Goal: Task Accomplishment & Management: Manage account settings

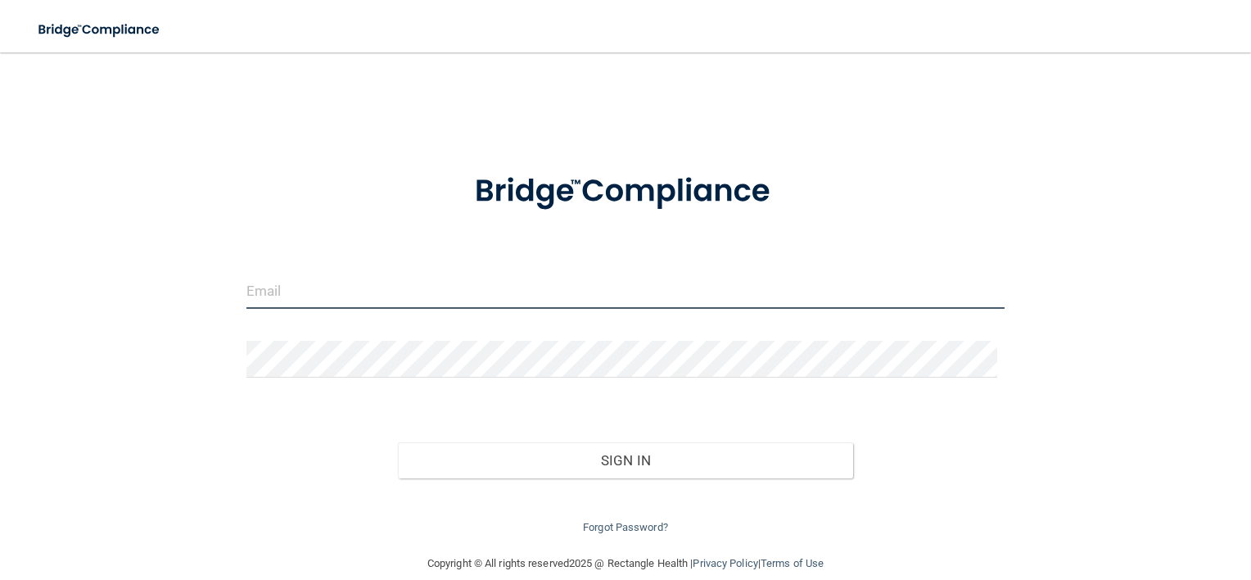
type input "[EMAIL_ADDRESS][DOMAIN_NAME]"
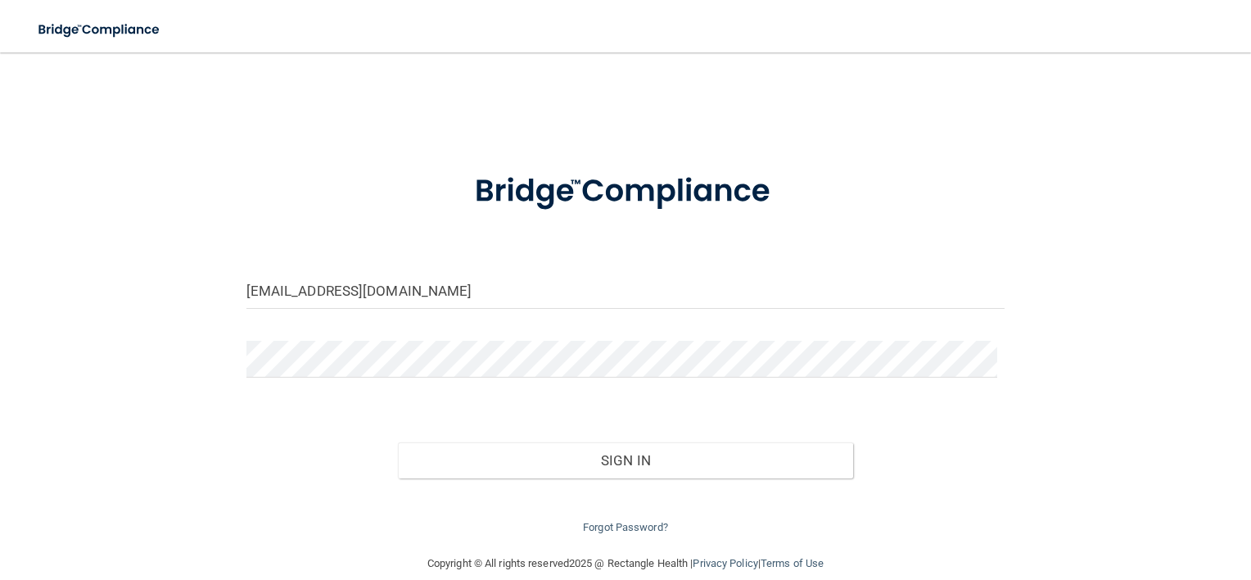
click at [525, 478] on div "Forgot Password?" at bounding box center [626, 507] width 784 height 59
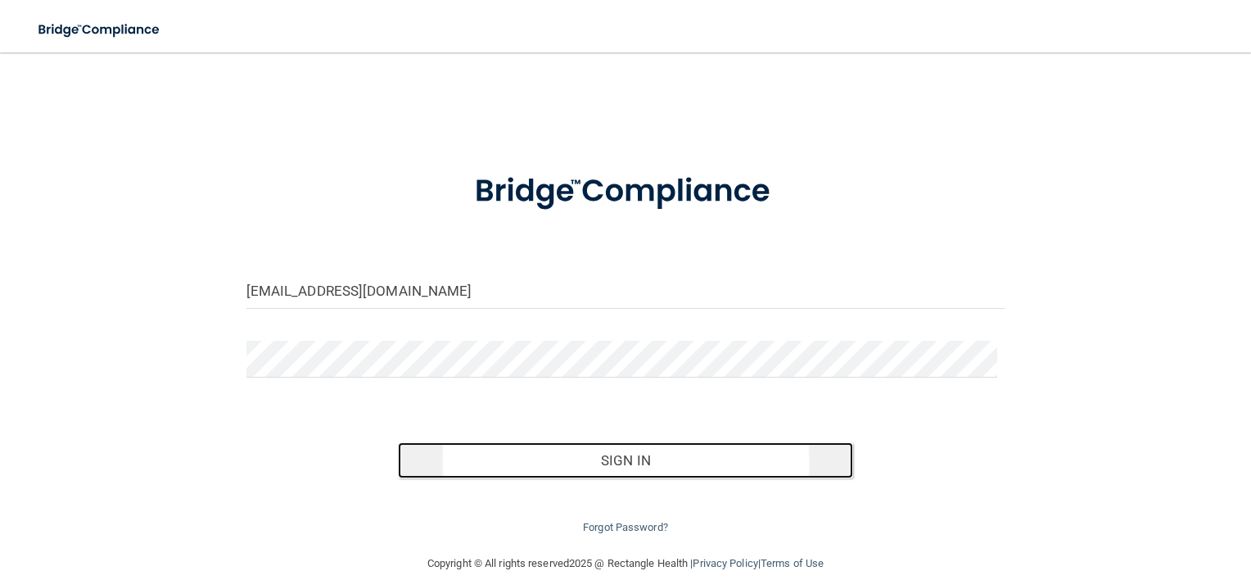
click at [533, 467] on button "Sign In" at bounding box center [625, 460] width 455 height 36
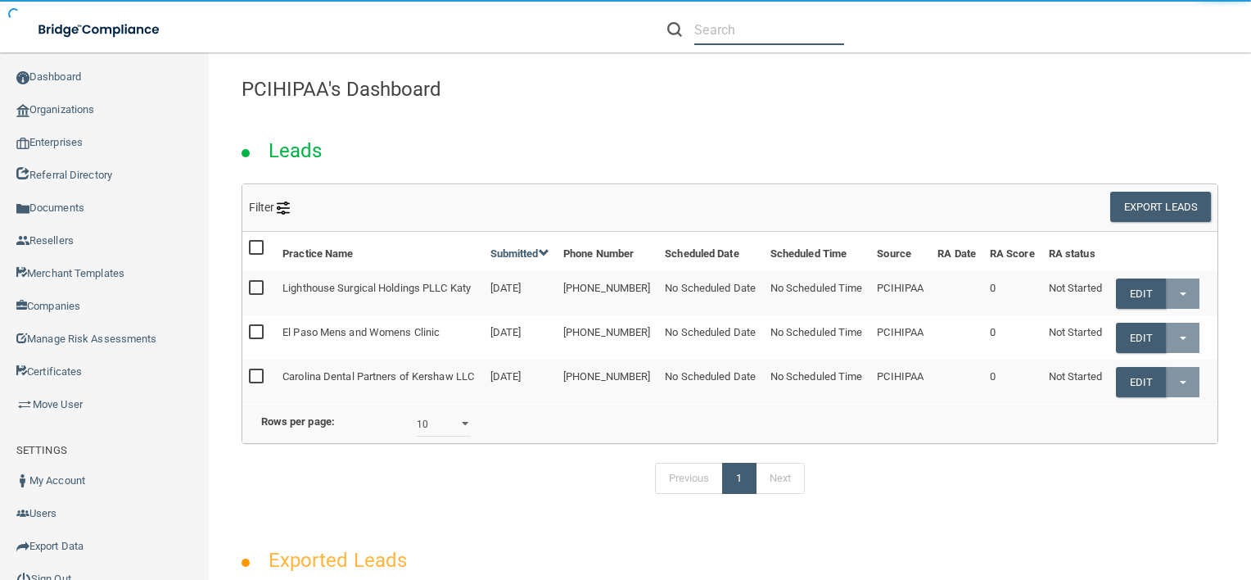
click at [718, 39] on input "text" at bounding box center [769, 30] width 150 height 30
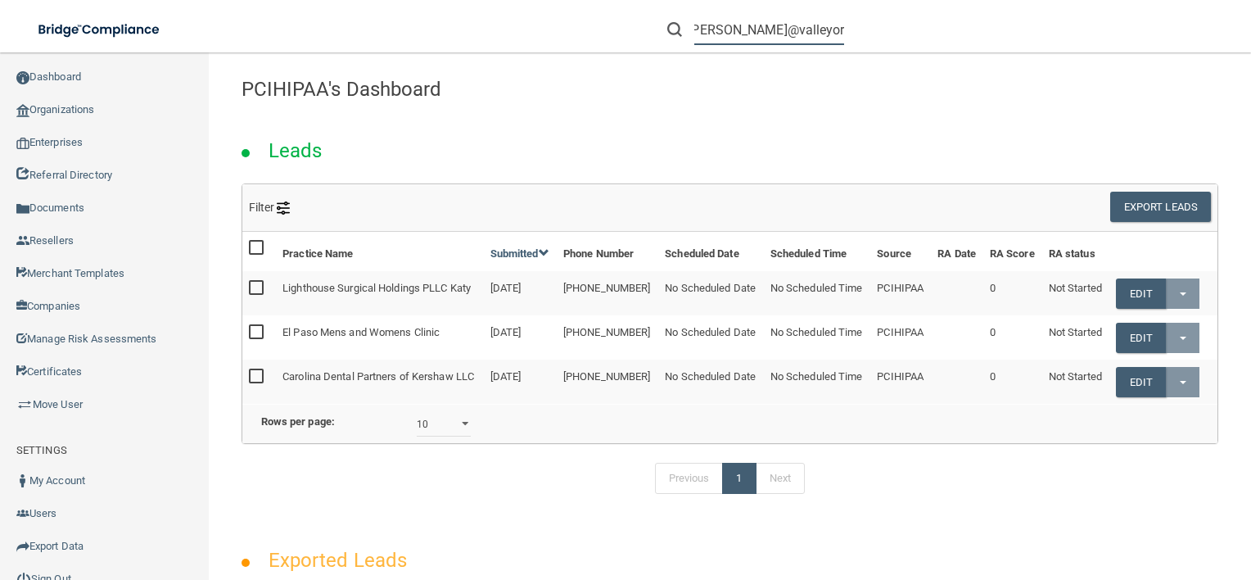
scroll to position [0, 33]
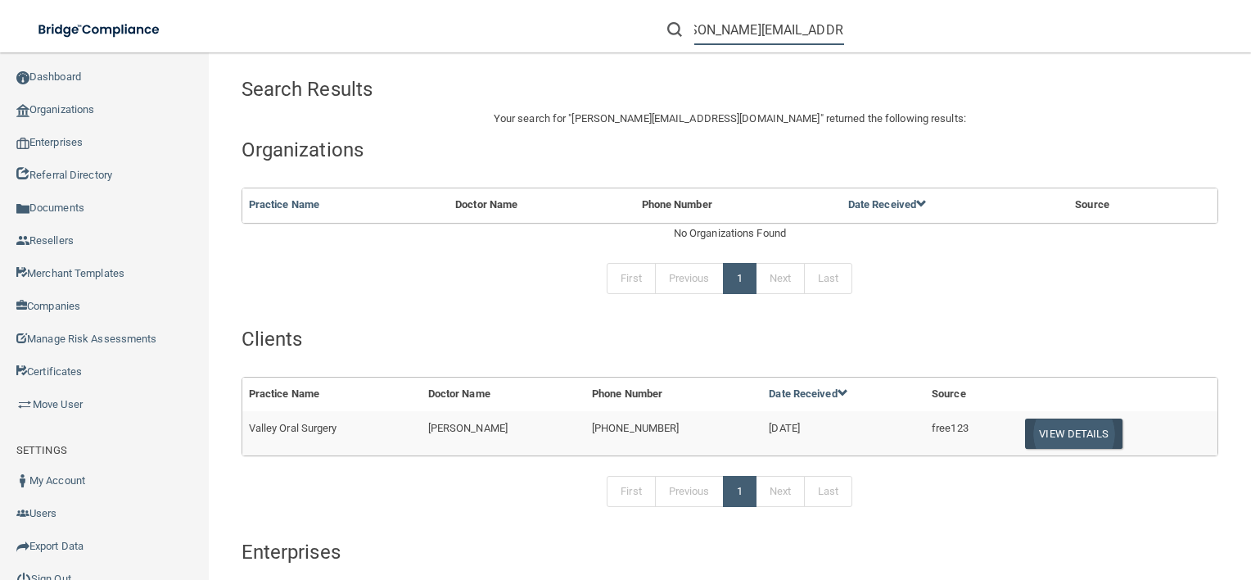
type input "[PERSON_NAME][EMAIL_ADDRESS][DOMAIN_NAME]"
click at [1025, 426] on button "View Details" at bounding box center [1073, 433] width 97 height 30
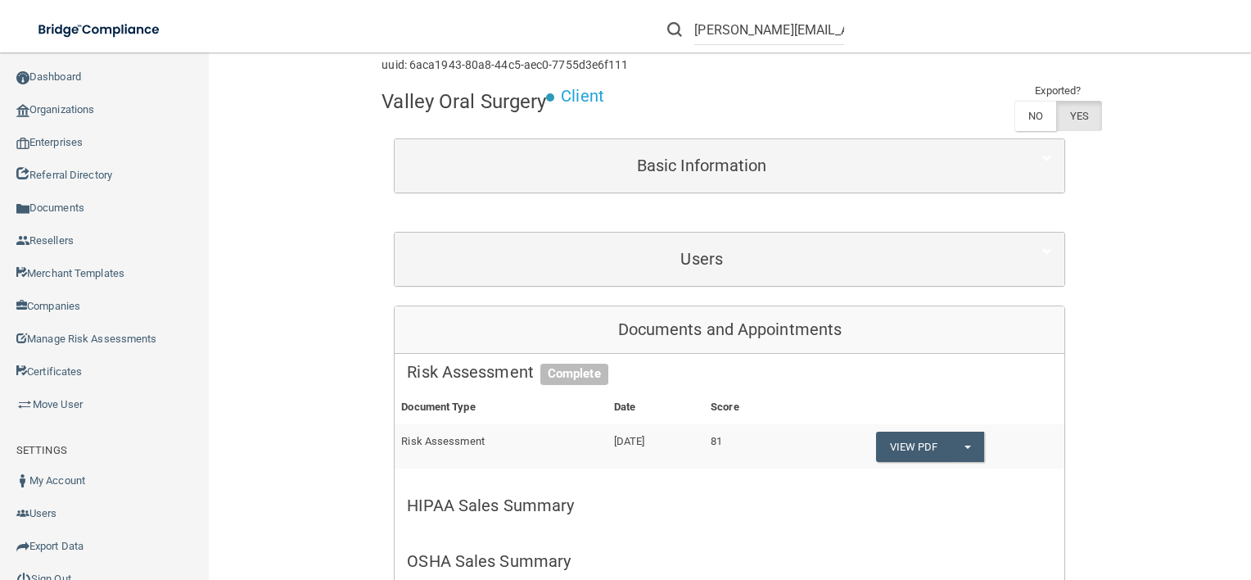
scroll to position [88, 0]
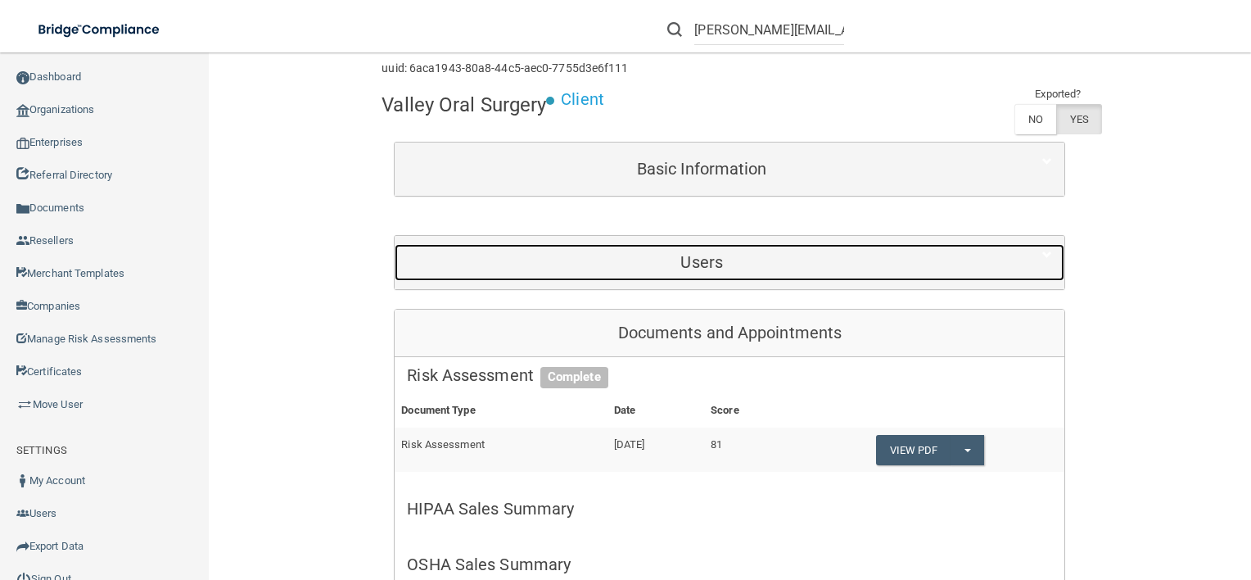
click at [598, 244] on div "Users" at bounding box center [702, 262] width 614 height 37
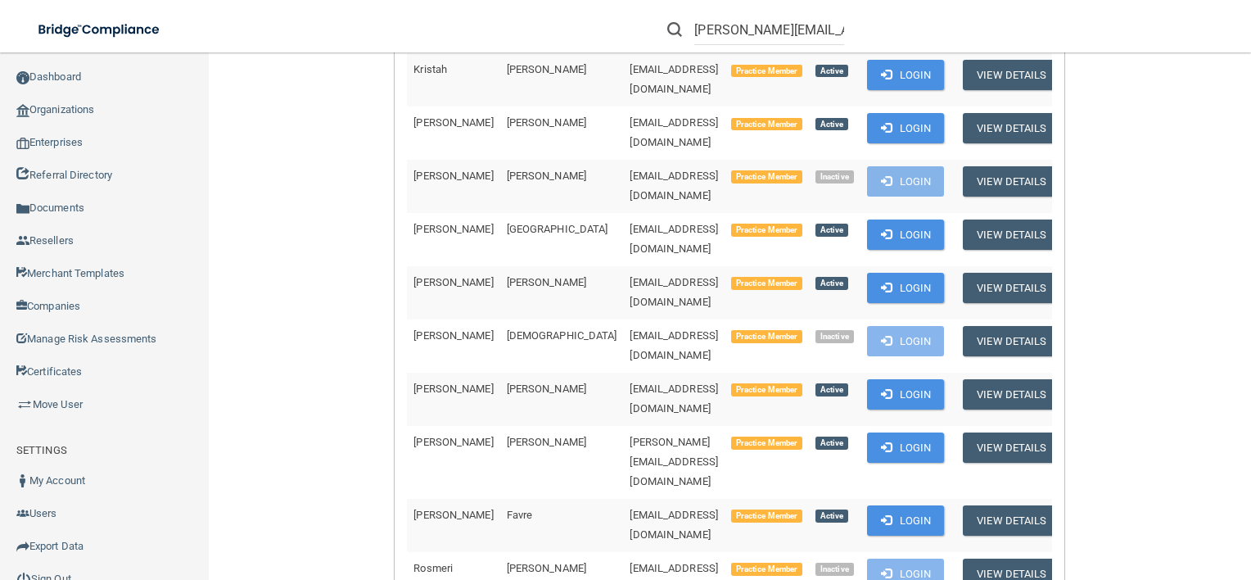
scroll to position [717, 0]
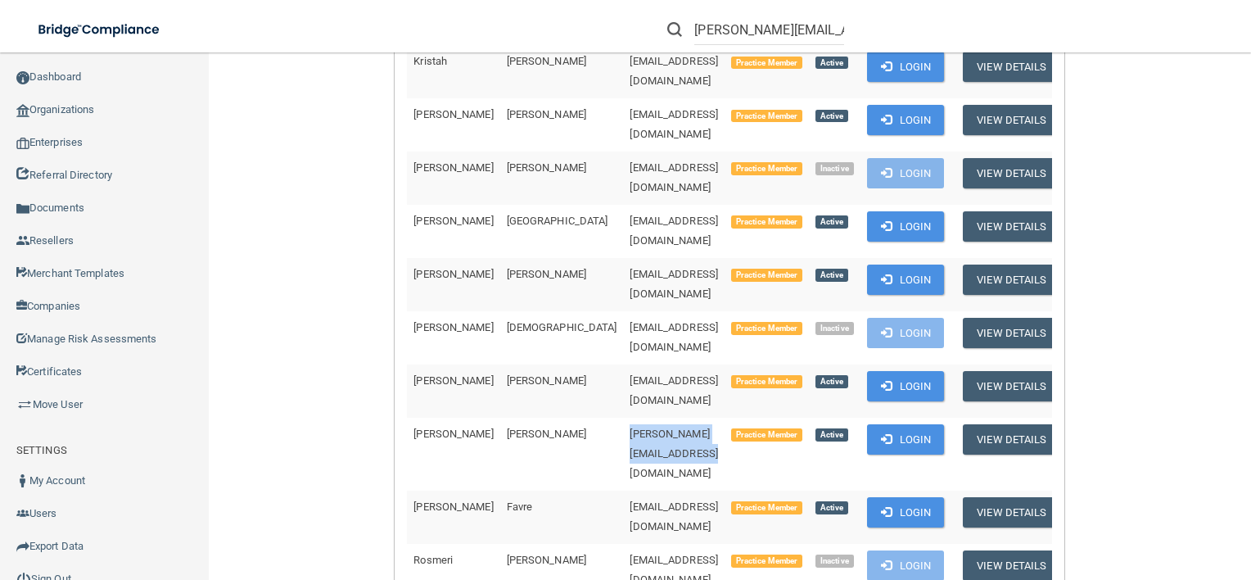
drag, startPoint x: 689, startPoint y: 314, endPoint x: 540, endPoint y: 314, distance: 149.0
click at [623, 418] on td "[PERSON_NAME][EMAIL_ADDRESS][DOMAIN_NAME]" at bounding box center [674, 454] width 102 height 73
copy span "[PERSON_NAME][EMAIL_ADDRESS][DOMAIN_NAME]"
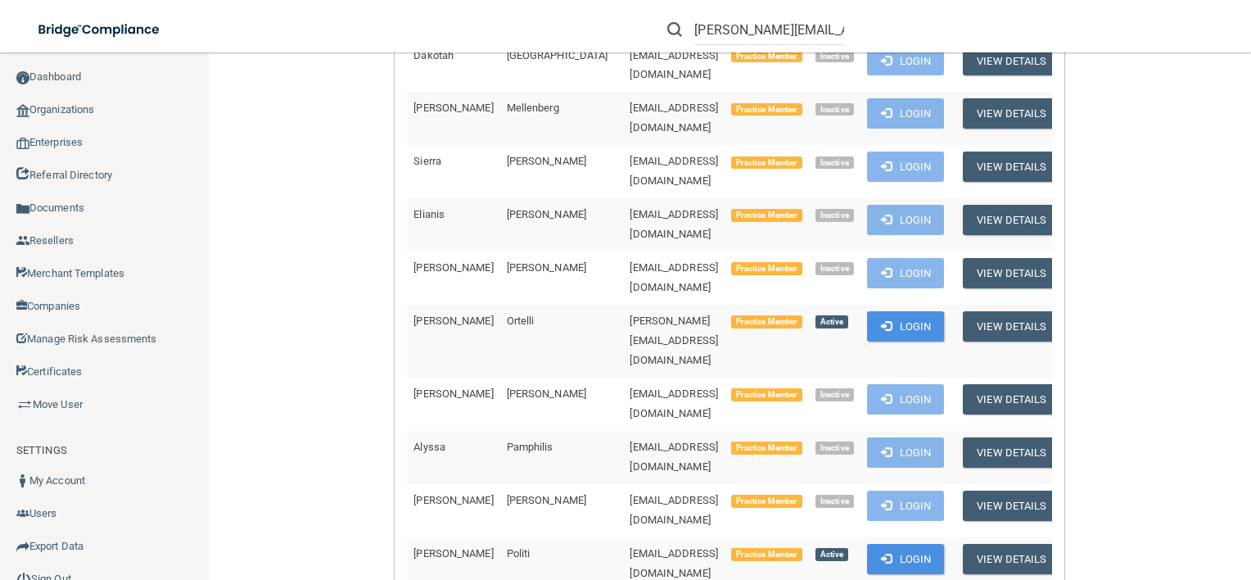
scroll to position [2393, 0]
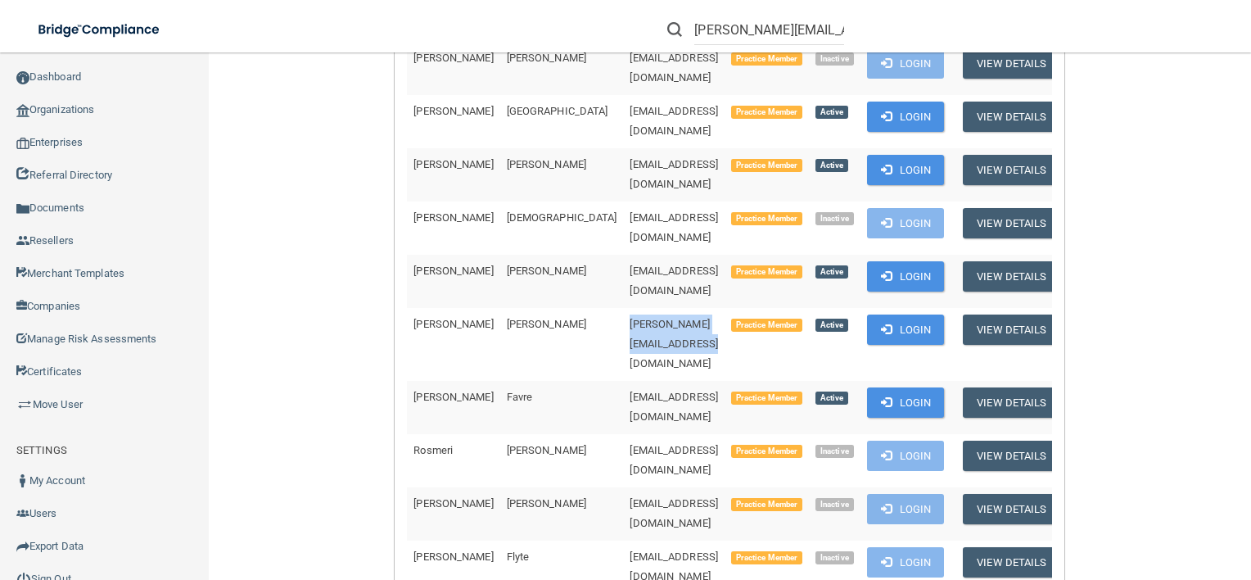
scroll to position [815, 0]
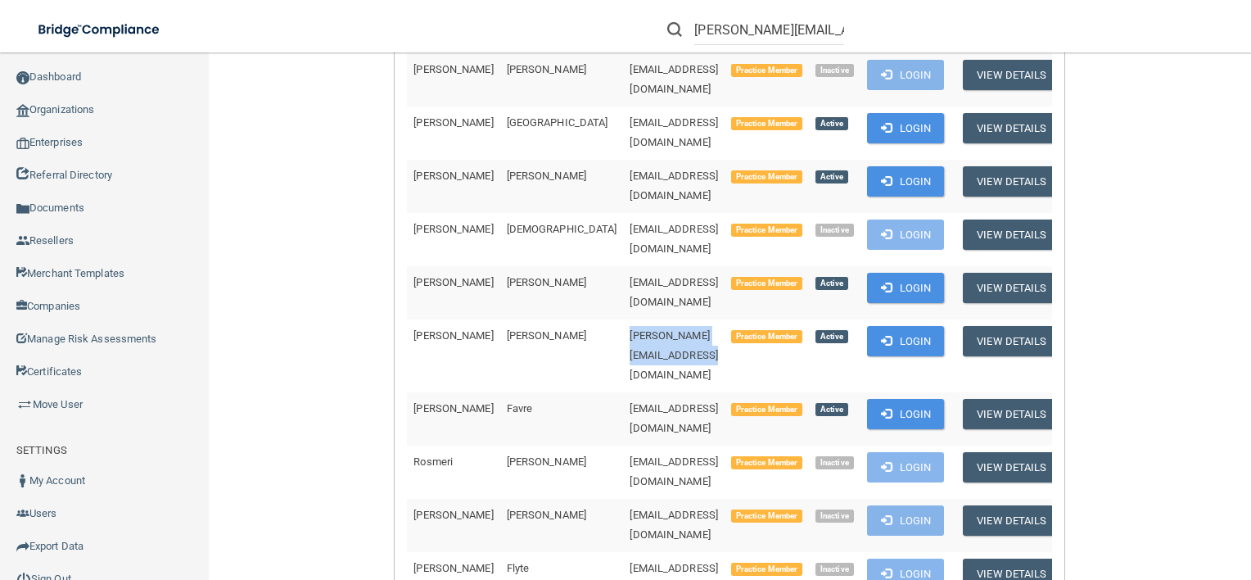
copy span "[PERSON_NAME][EMAIL_ADDRESS][DOMAIN_NAME]"
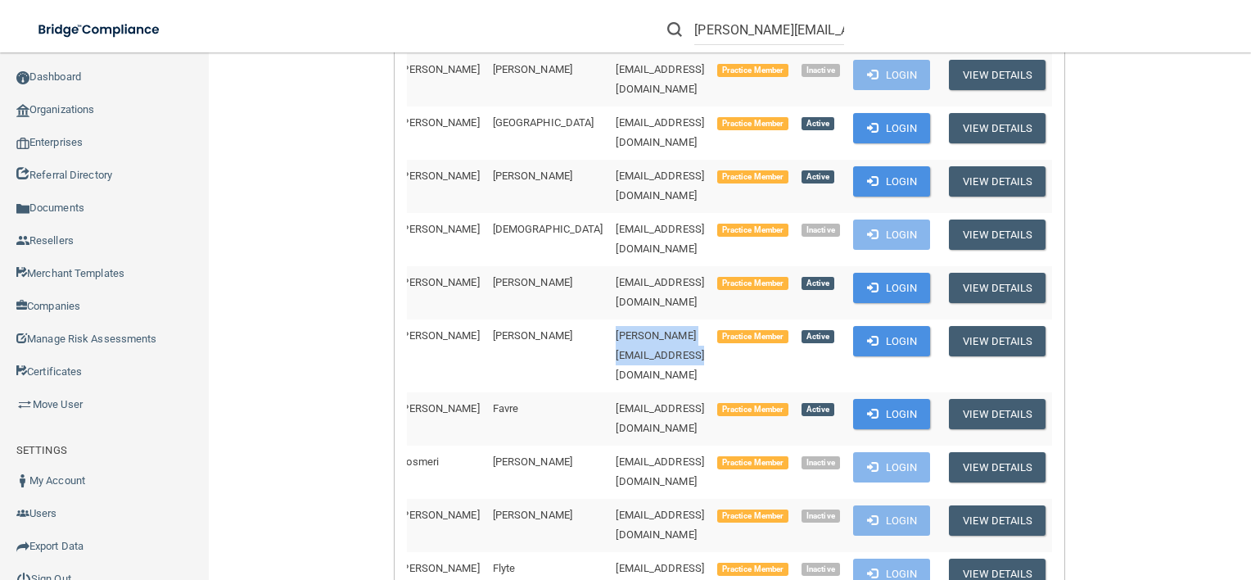
scroll to position [0, 0]
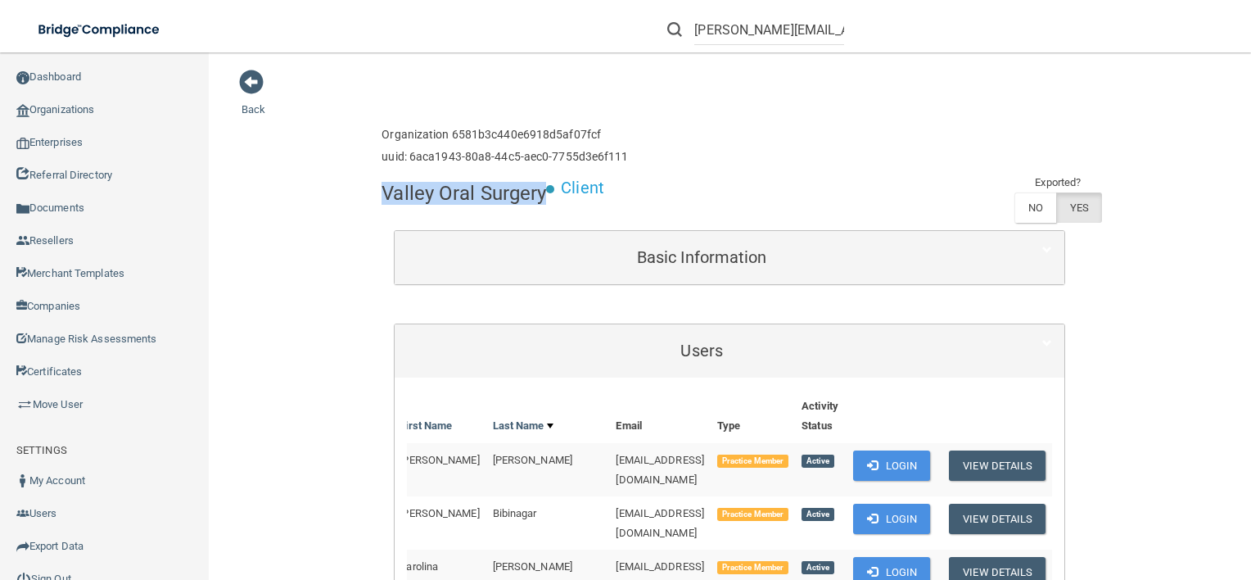
drag, startPoint x: 377, startPoint y: 193, endPoint x: 541, endPoint y: 183, distance: 164.9
click at [541, 183] on h4 "Valley Oral Surgery" at bounding box center [464, 193] width 165 height 21
copy h4 "Valley Oral Surgery"
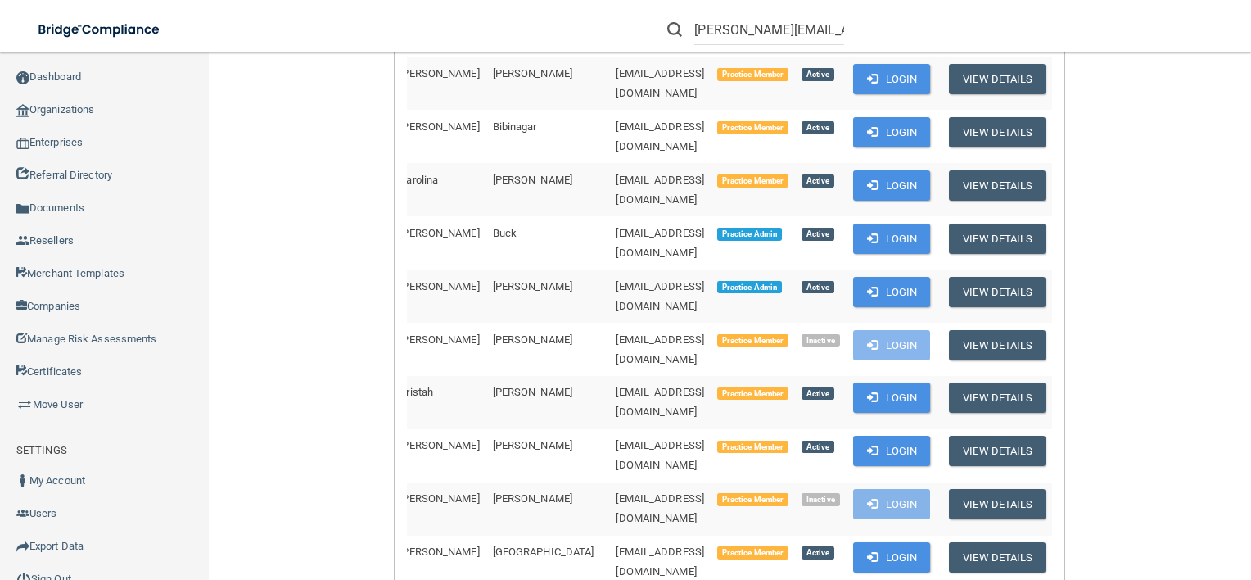
scroll to position [418, 0]
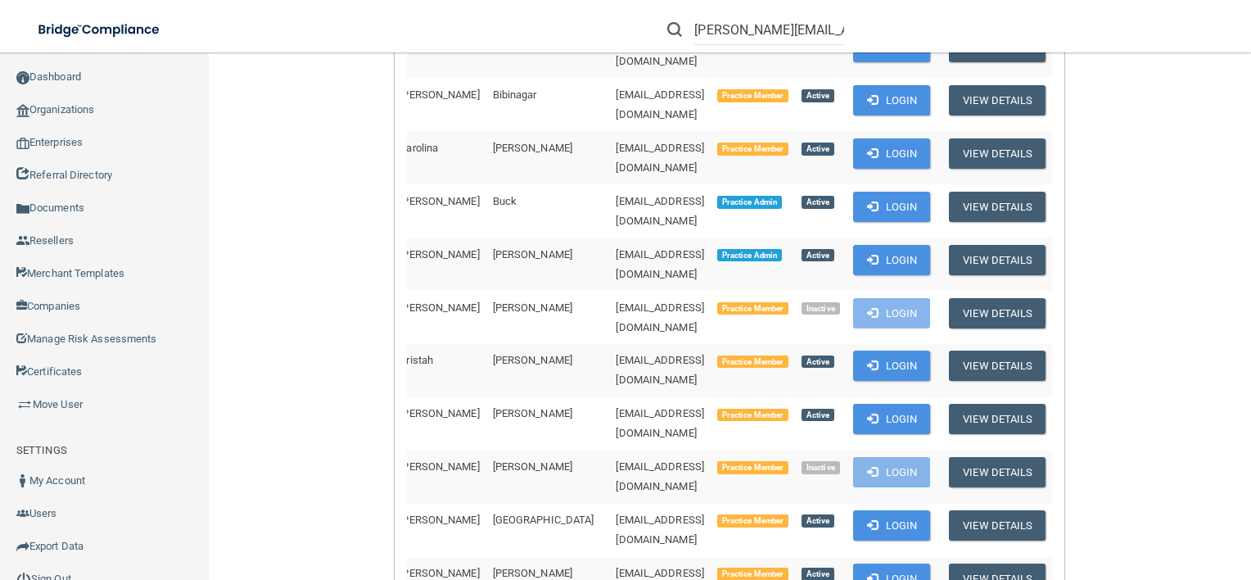
click at [795, 10] on li "[PERSON_NAME][EMAIL_ADDRESS][DOMAIN_NAME]" at bounding box center [755, 29] width 201 height 59
click at [797, 25] on input "[PERSON_NAME][EMAIL_ADDRESS][DOMAIN_NAME]" at bounding box center [769, 30] width 150 height 30
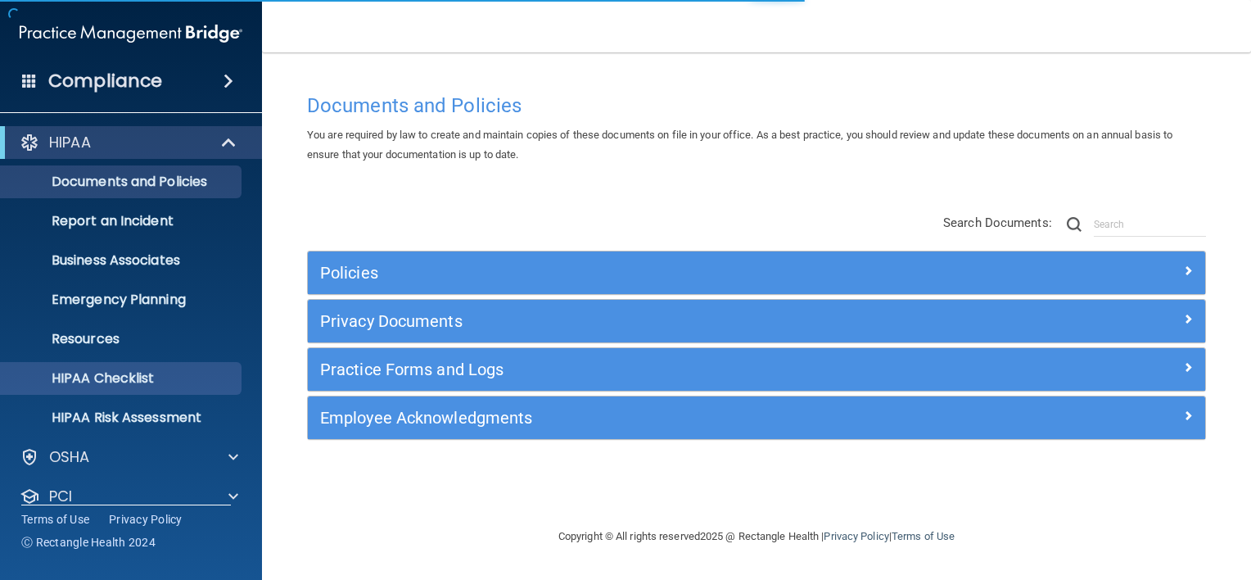
scroll to position [99, 0]
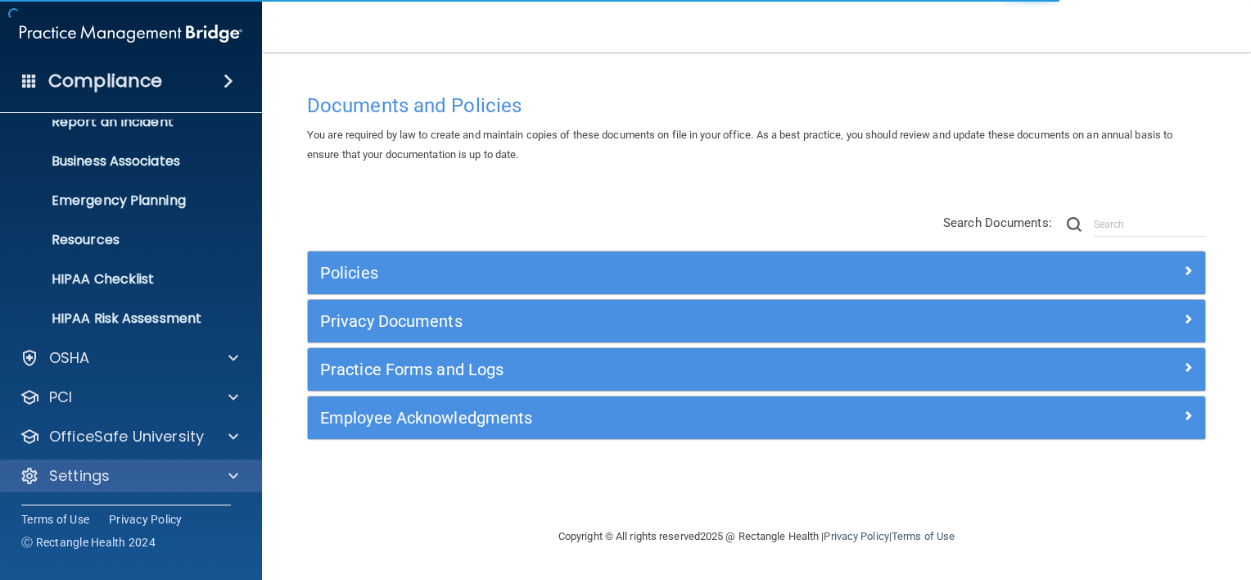
click at [62, 459] on div "Settings" at bounding box center [131, 475] width 263 height 33
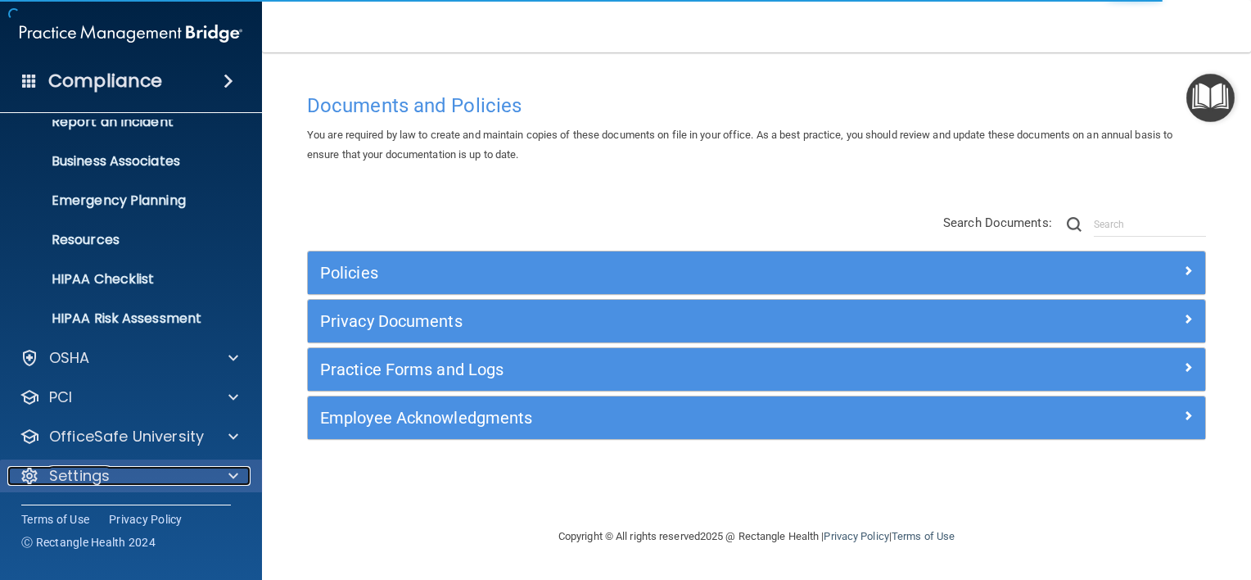
click at [206, 468] on div "Settings" at bounding box center [108, 476] width 203 height 20
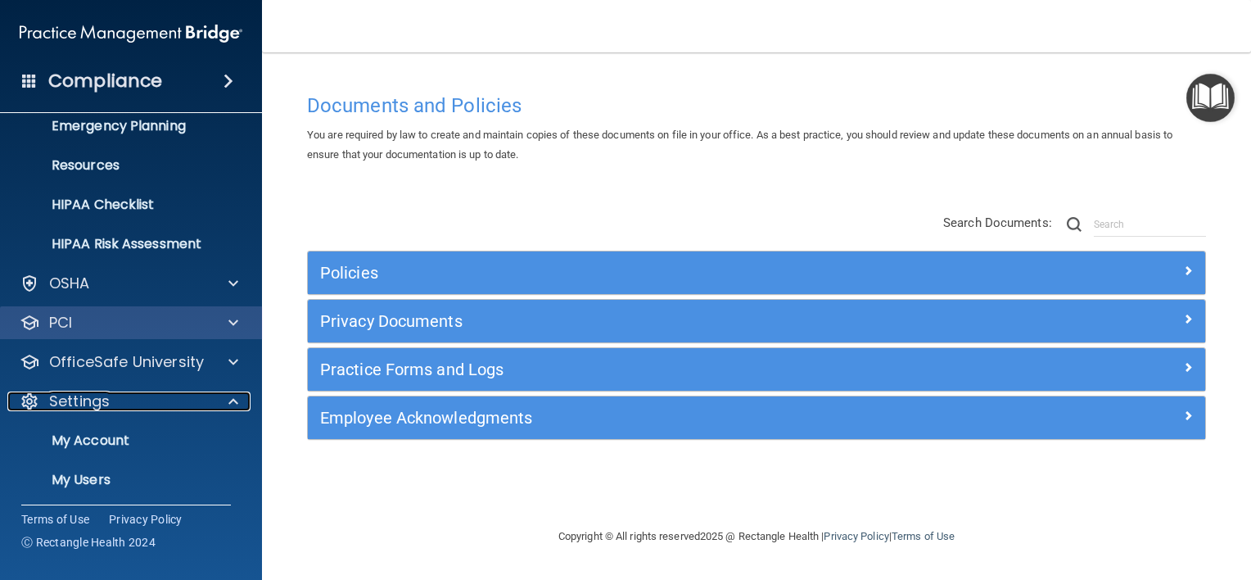
scroll to position [174, 0]
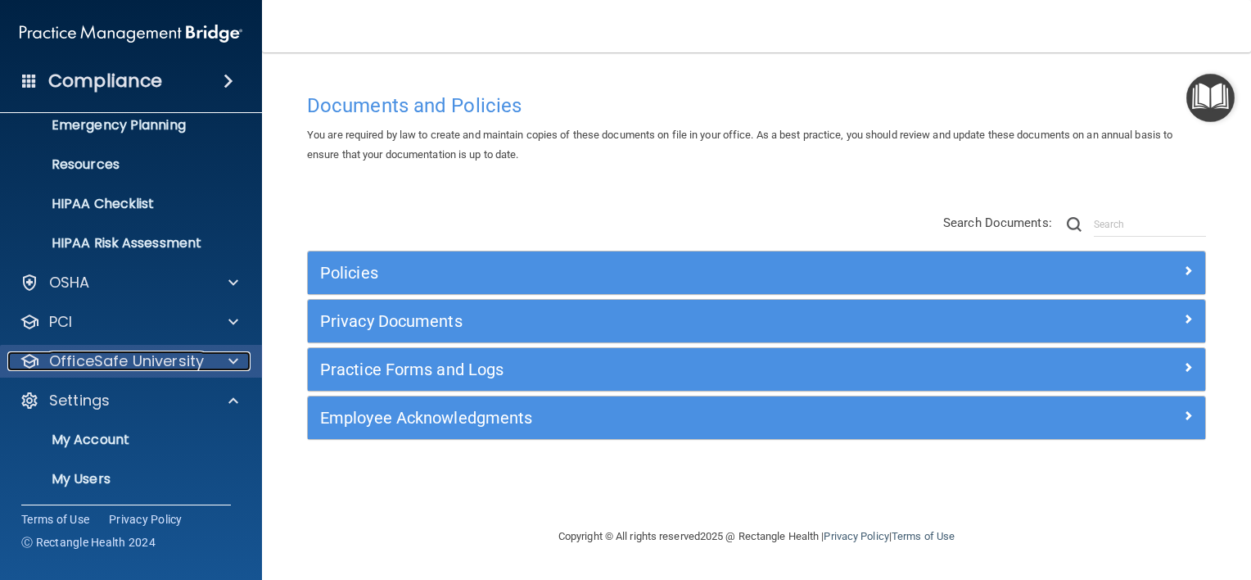
click at [175, 358] on p "OfficeSafe University" at bounding box center [126, 361] width 155 height 20
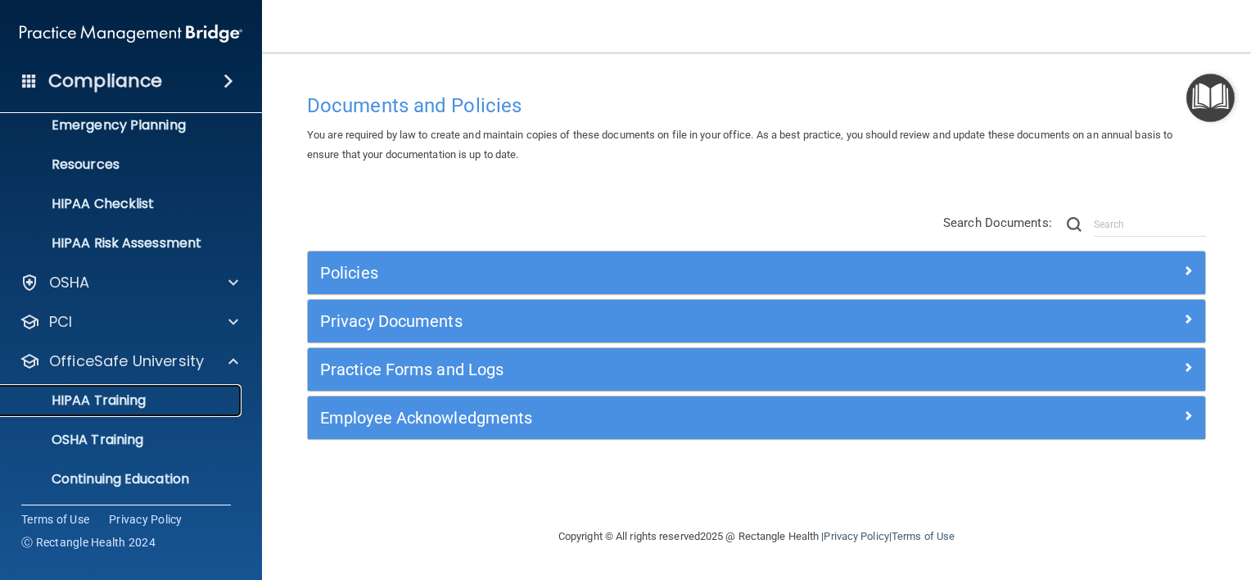
click at [186, 413] on link "HIPAA Training" at bounding box center [113, 400] width 258 height 33
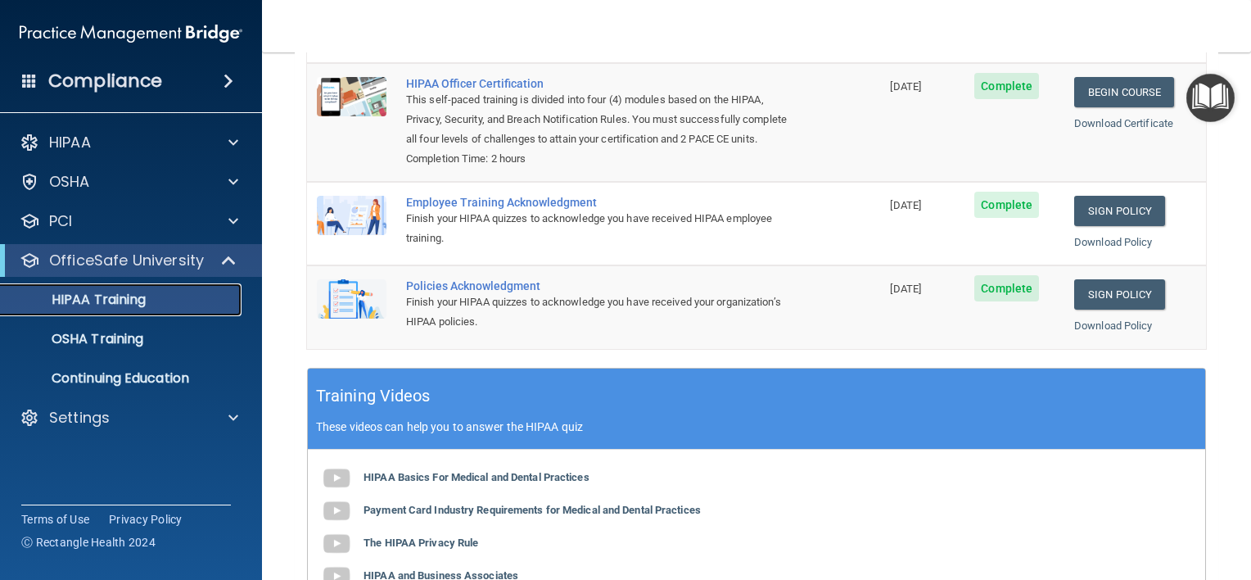
scroll to position [226, 0]
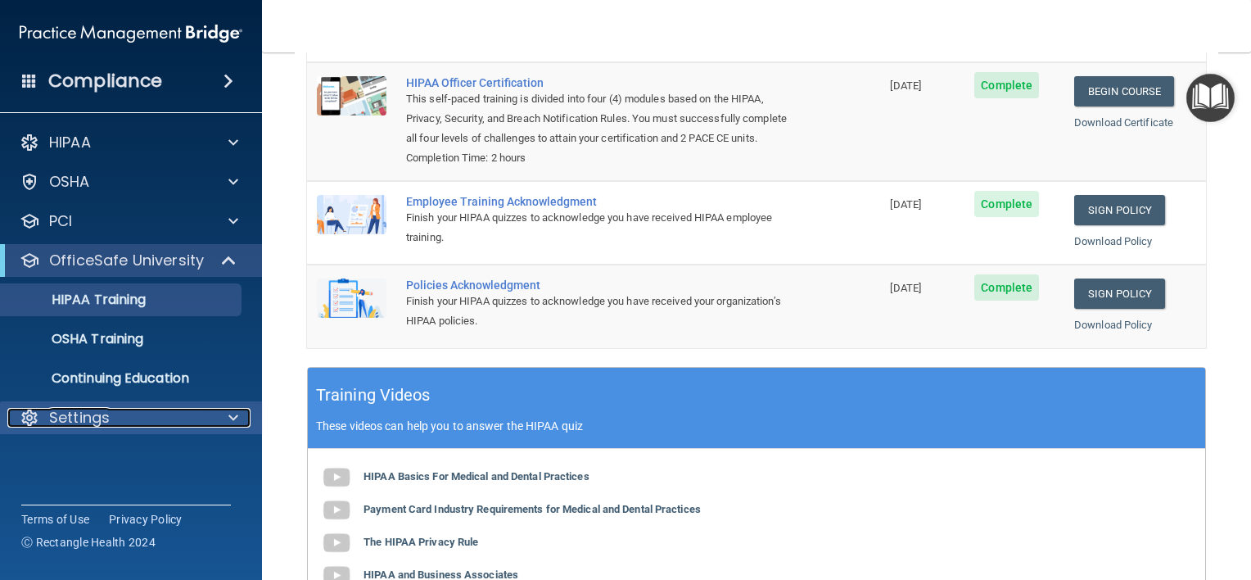
click at [53, 422] on p "Settings" at bounding box center [79, 418] width 61 height 20
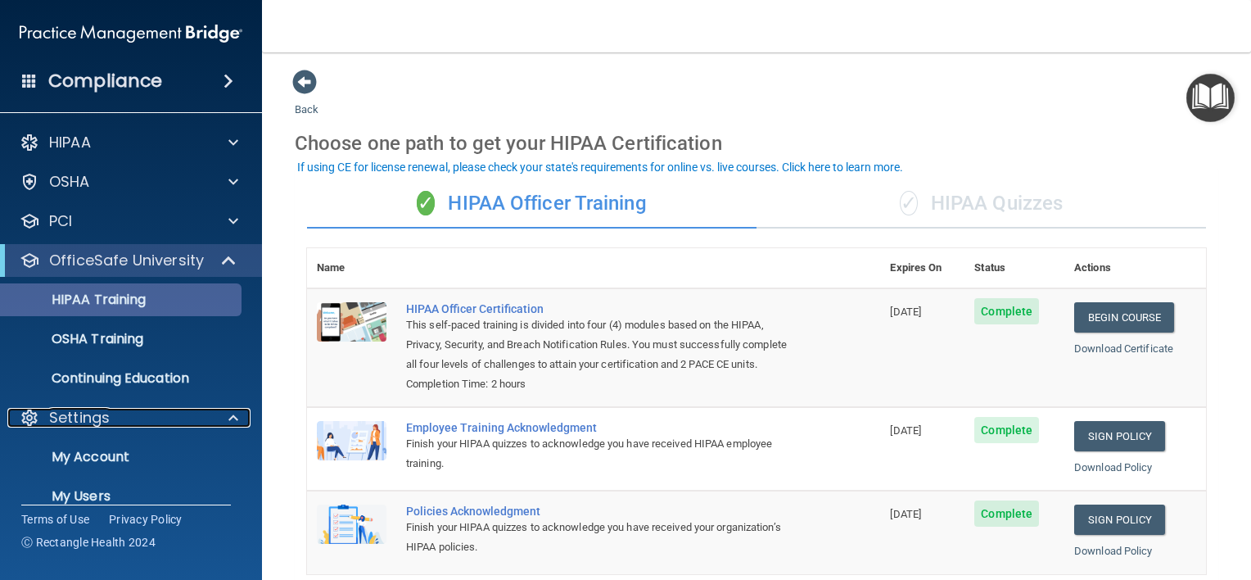
scroll to position [99, 0]
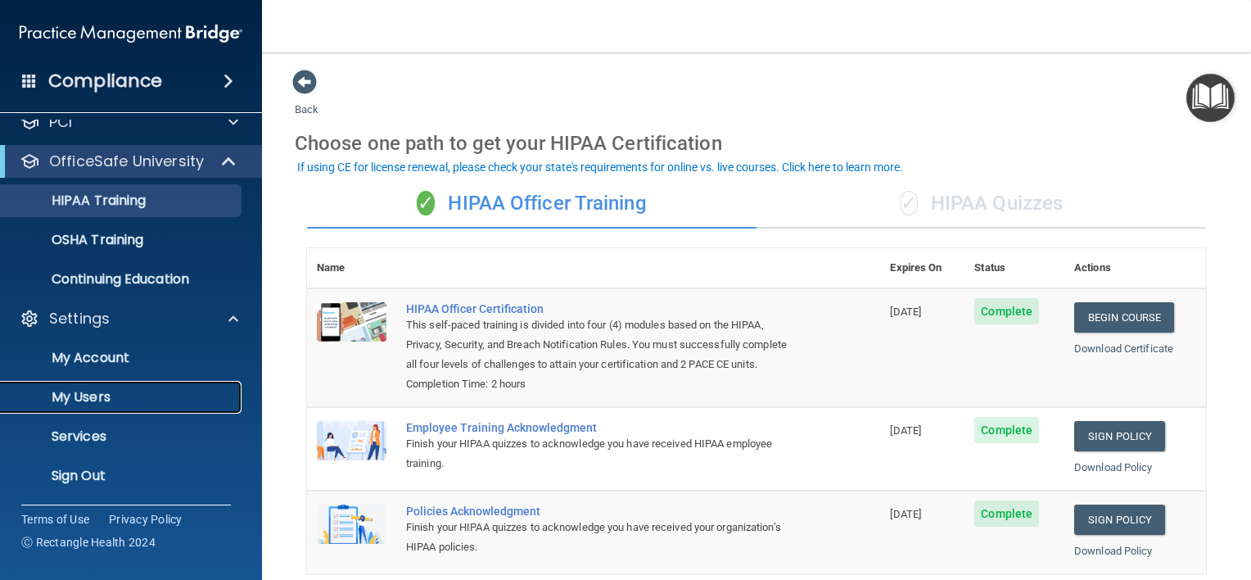
click at [166, 396] on p "My Users" at bounding box center [123, 397] width 224 height 16
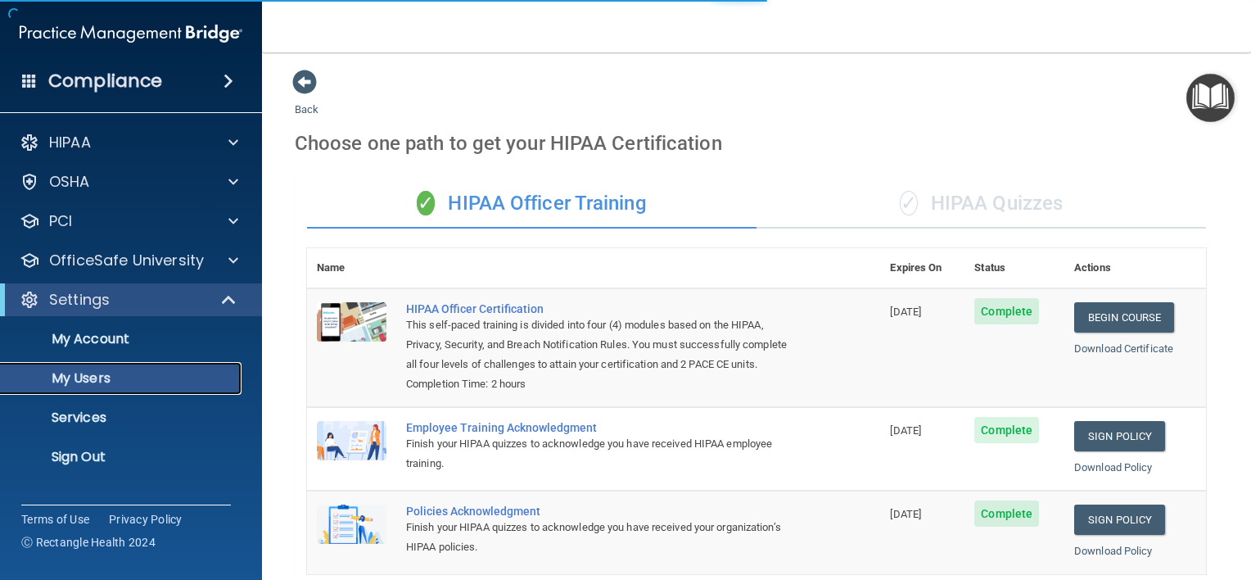
select select "20"
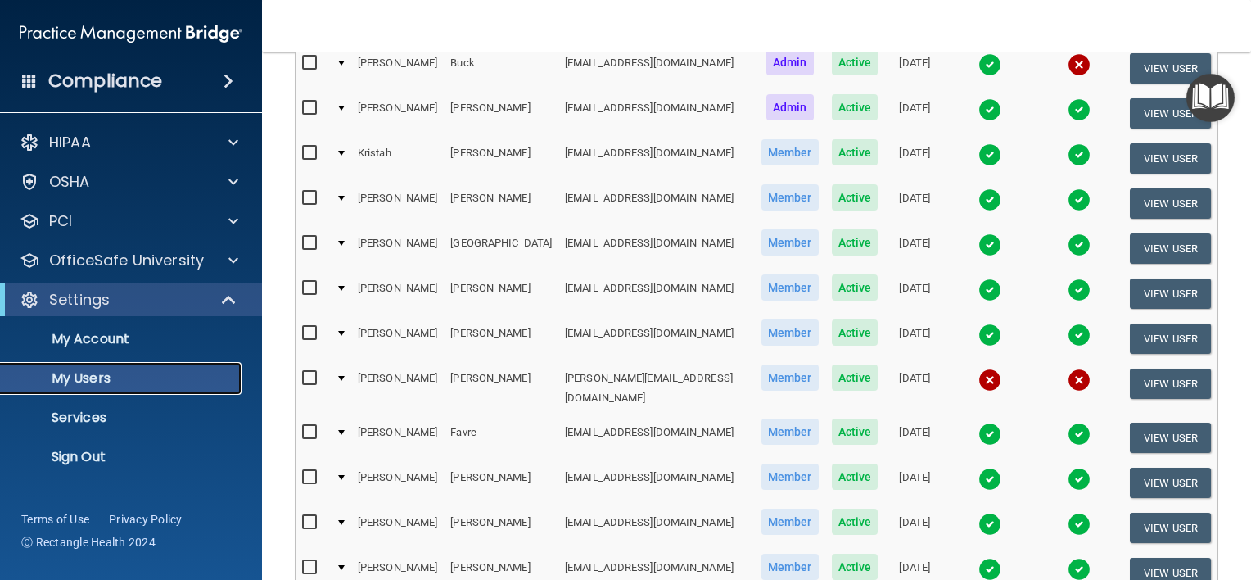
scroll to position [434, 0]
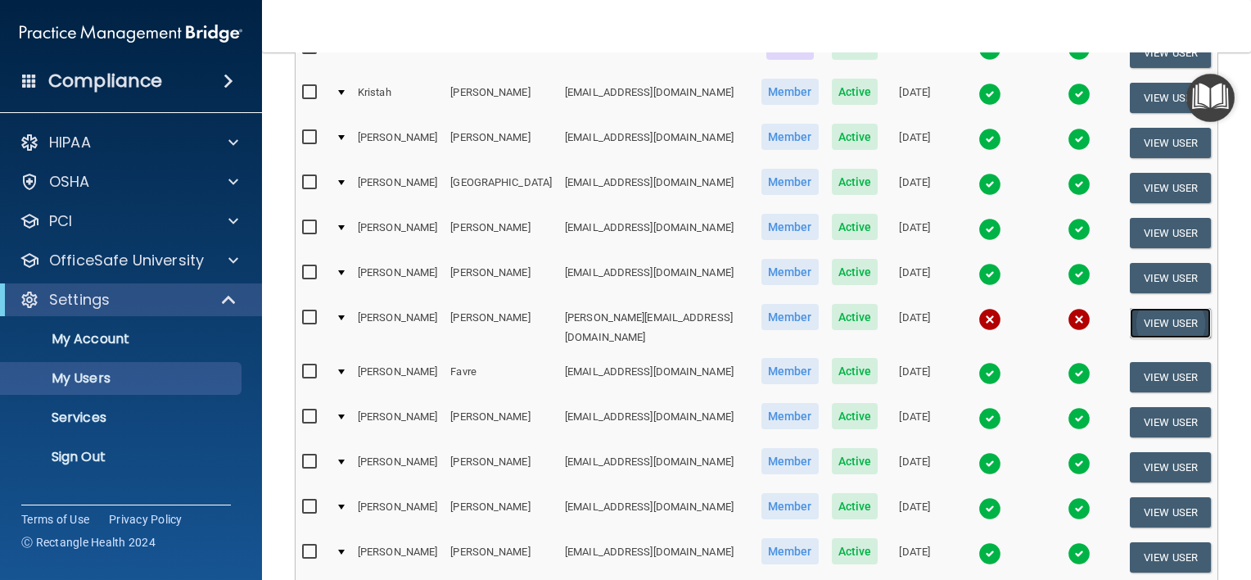
click at [1140, 308] on button "View User" at bounding box center [1170, 323] width 81 height 30
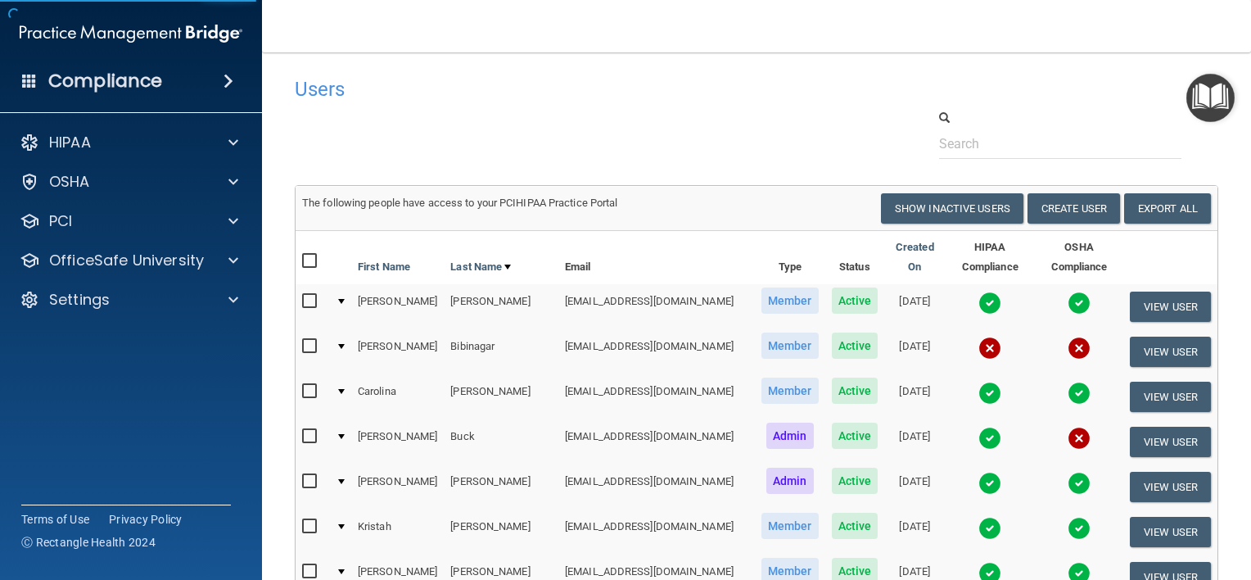
select select "practice_member"
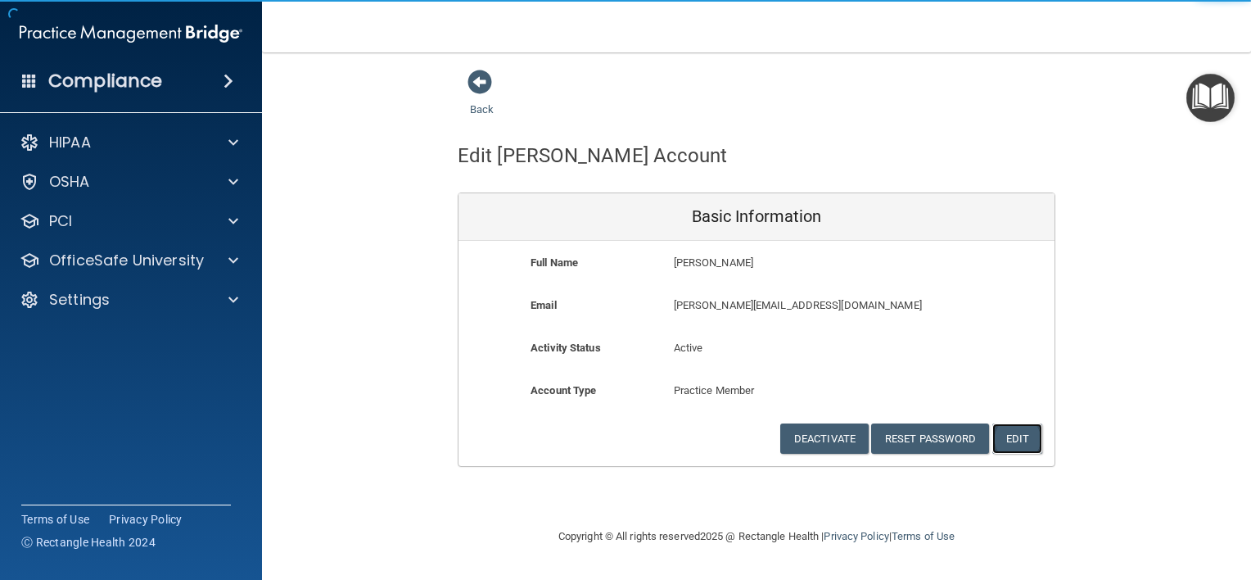
click at [1011, 435] on button "Edit" at bounding box center [1017, 438] width 50 height 30
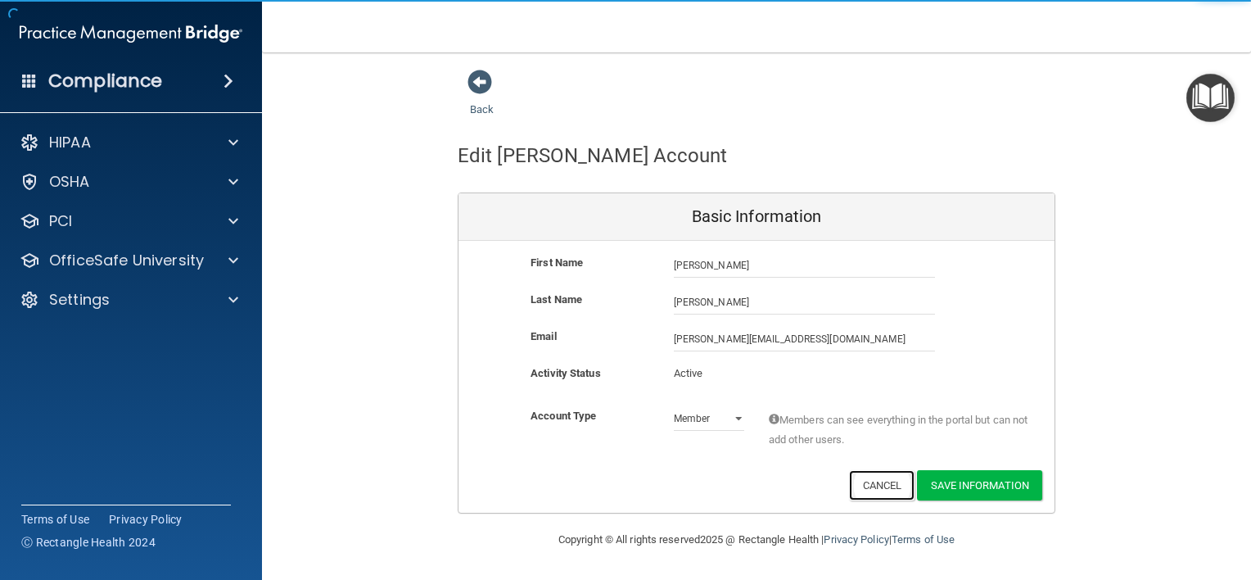
click at [881, 476] on button "Cancel" at bounding box center [882, 485] width 66 height 30
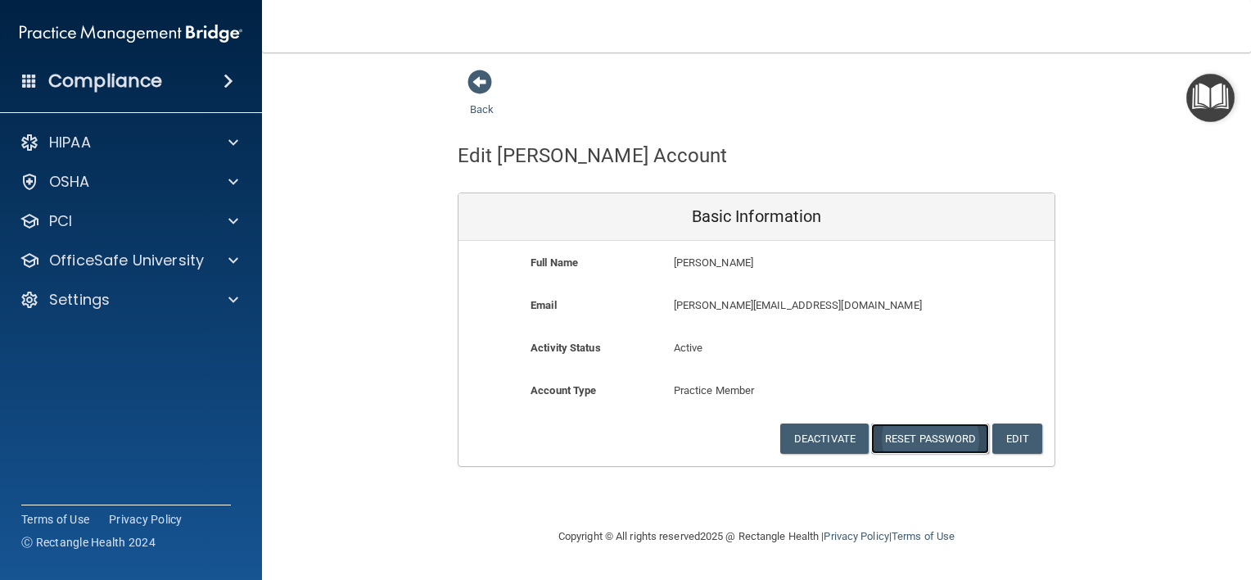
click at [945, 431] on button "Reset Password" at bounding box center [930, 438] width 118 height 30
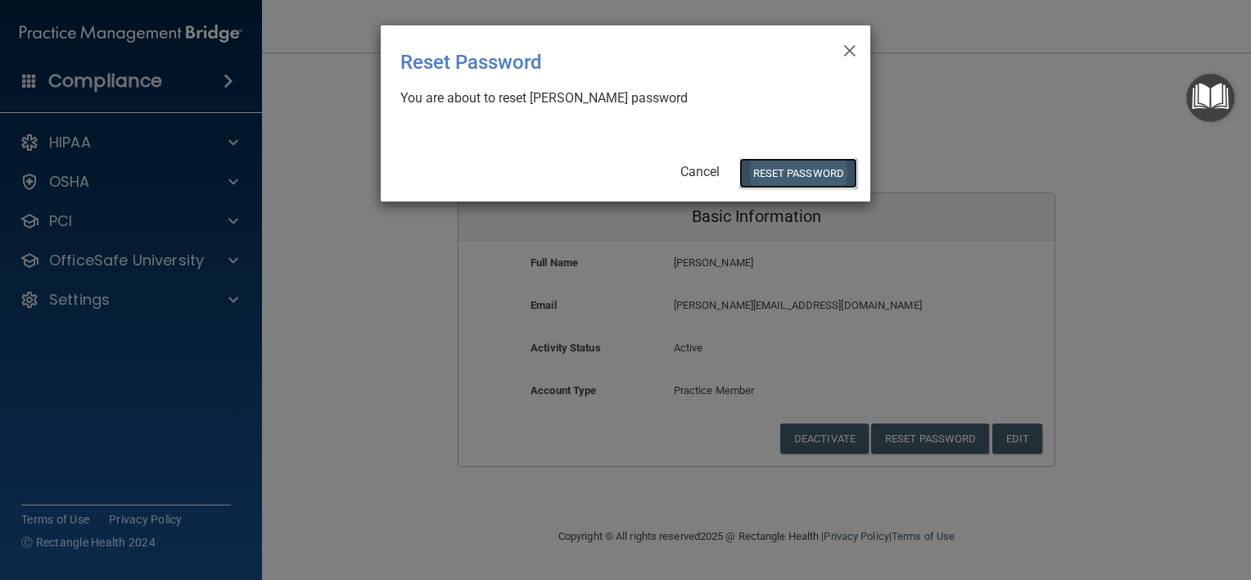
click at [835, 165] on button "Reset Password" at bounding box center [798, 173] width 118 height 30
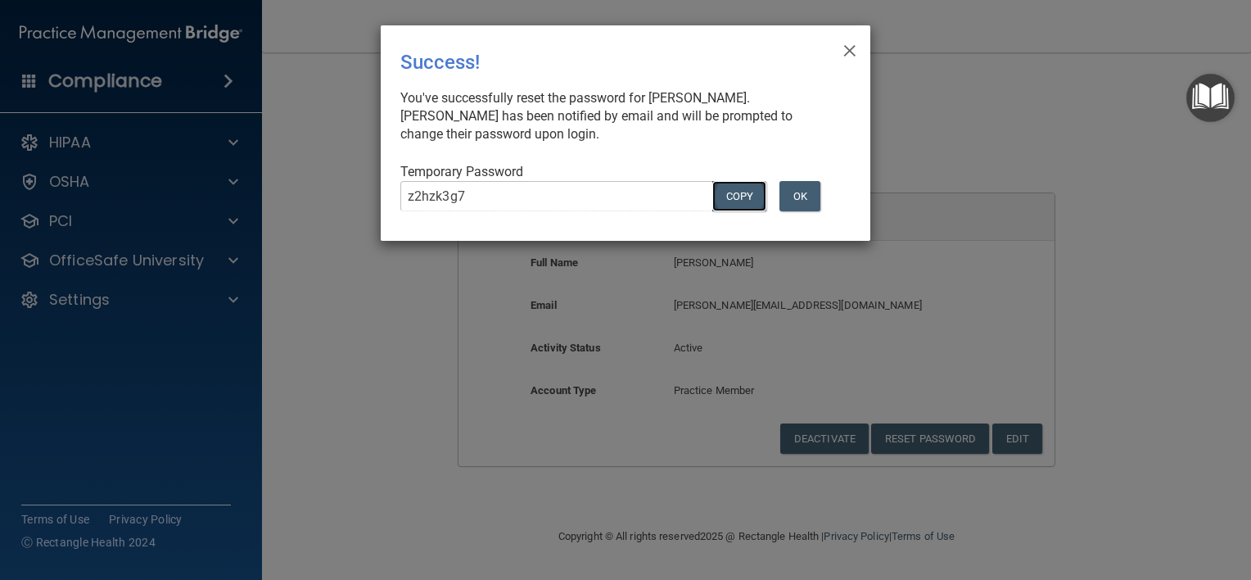
click at [749, 197] on button "COPY" at bounding box center [739, 196] width 54 height 30
click at [720, 205] on button "Copy" at bounding box center [739, 196] width 54 height 30
click at [720, 200] on button "Copy" at bounding box center [739, 196] width 54 height 30
click at [534, 367] on div "× Close Success! You've successfully reset the password for Kelly Epler. Kelly …" at bounding box center [625, 290] width 1251 height 580
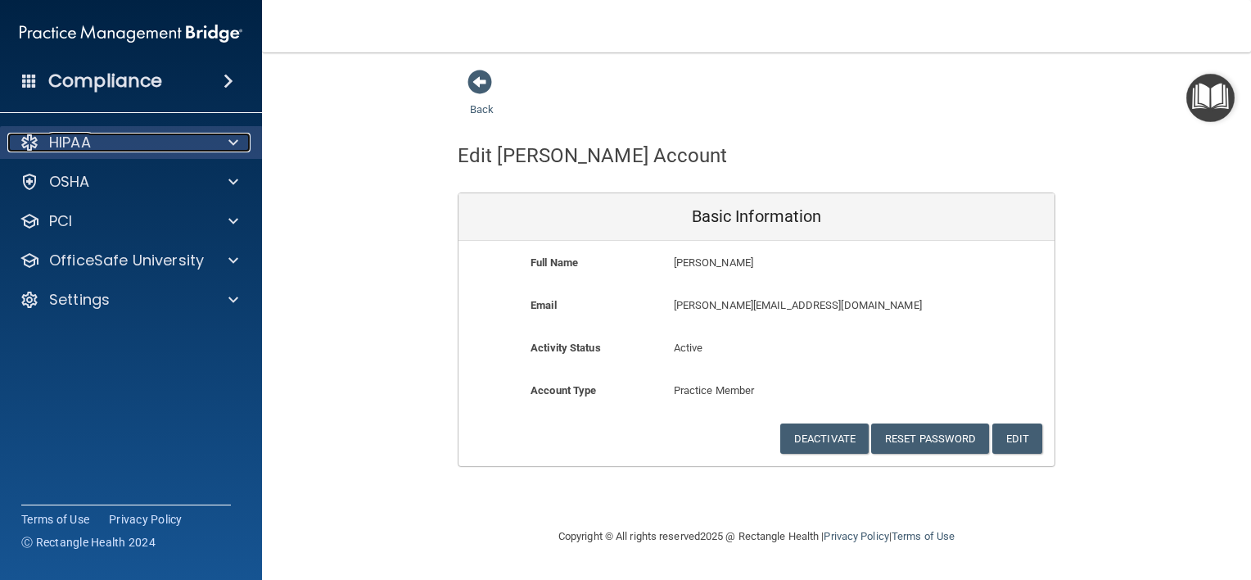
click at [198, 141] on div "HIPAA" at bounding box center [108, 143] width 203 height 20
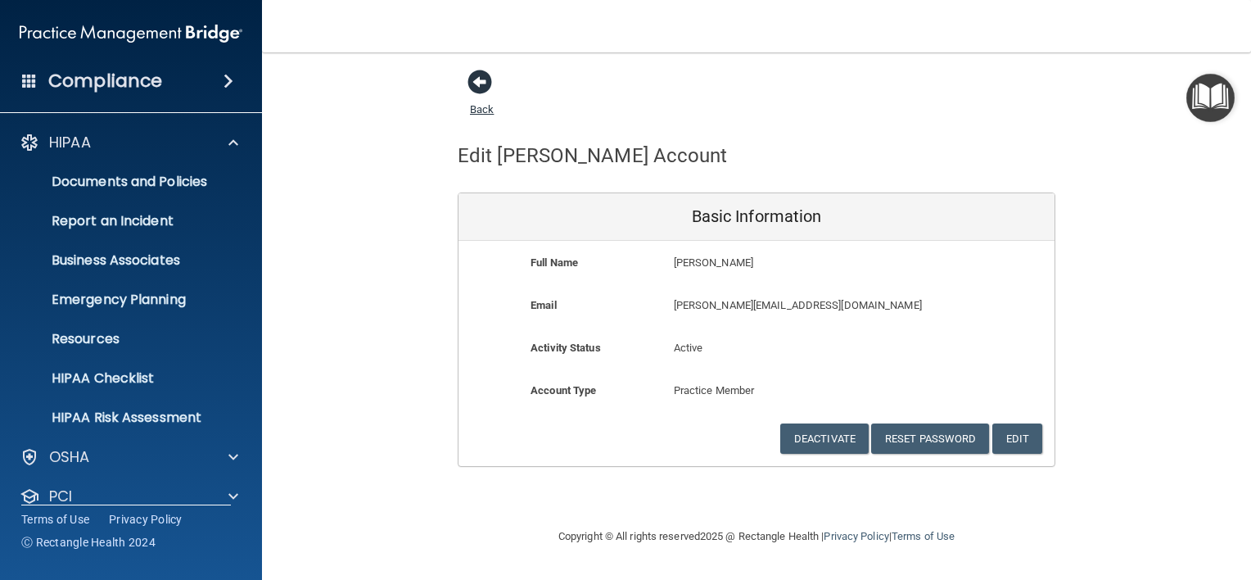
drag, startPoint x: 482, startPoint y: 79, endPoint x: 491, endPoint y: 82, distance: 9.6
click at [491, 82] on span at bounding box center [480, 82] width 25 height 25
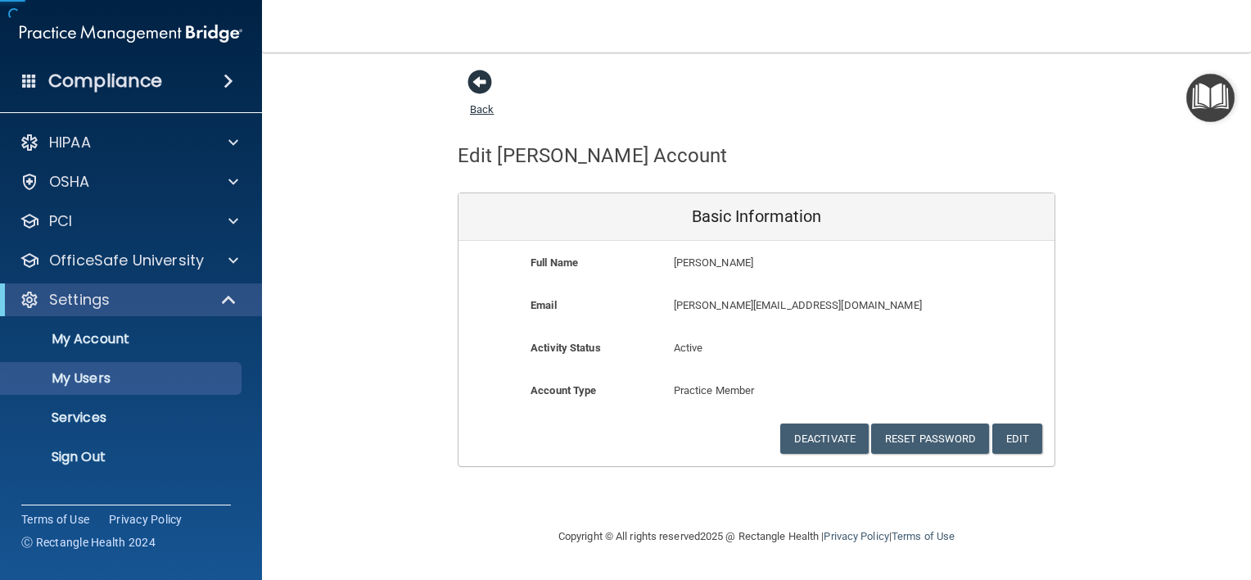
click at [491, 82] on span at bounding box center [480, 82] width 25 height 25
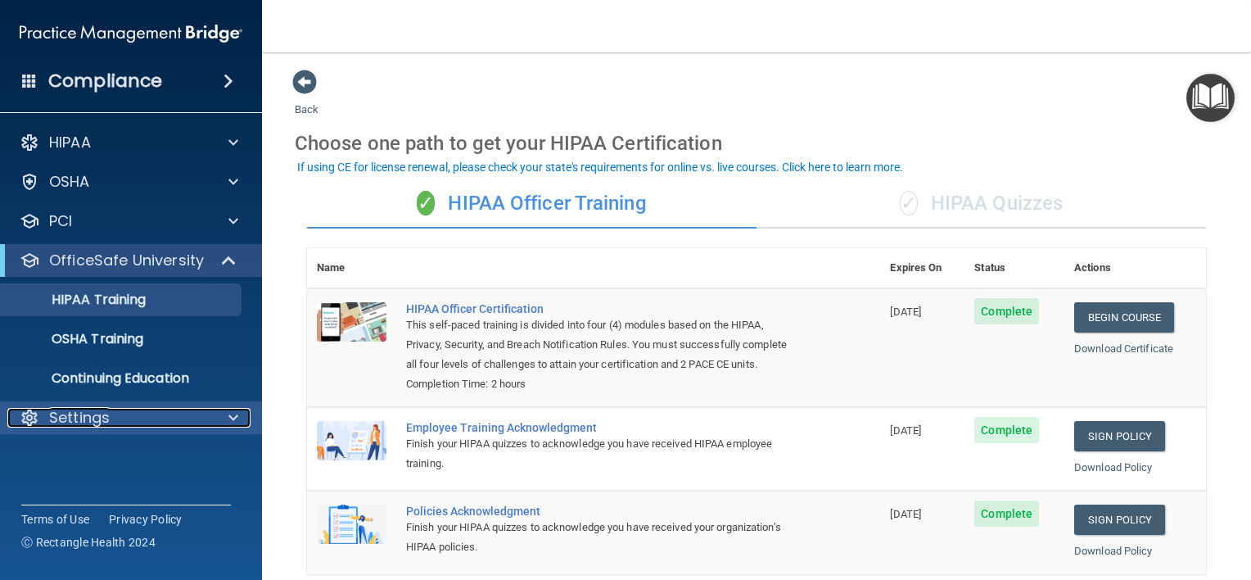
click at [158, 414] on div "Settings" at bounding box center [108, 418] width 203 height 20
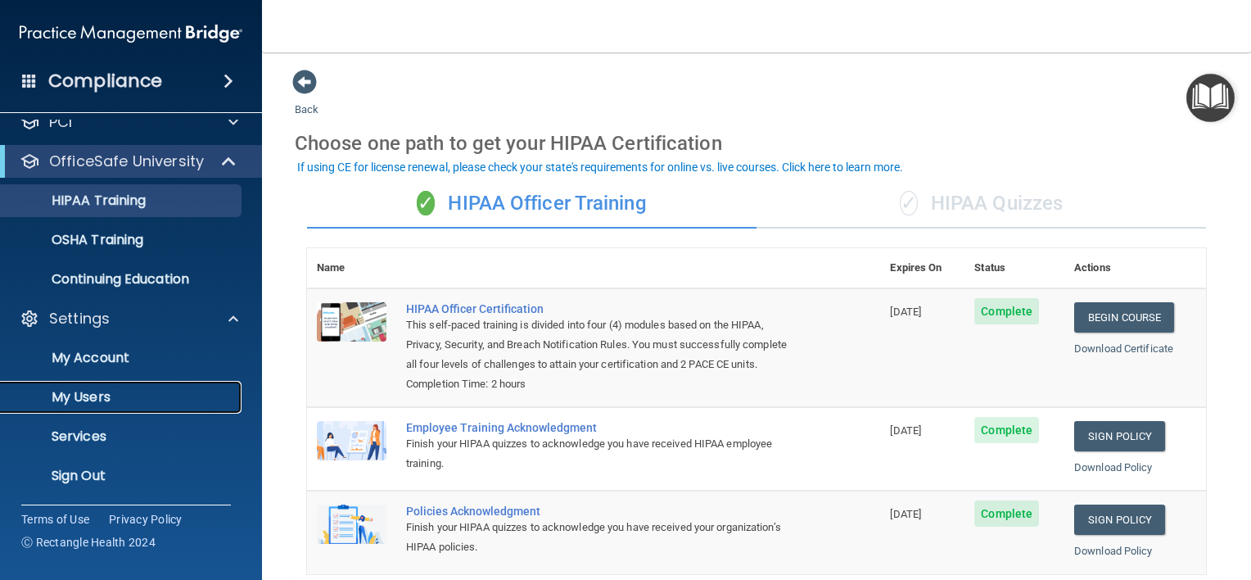
click at [160, 385] on link "My Users" at bounding box center [113, 397] width 258 height 33
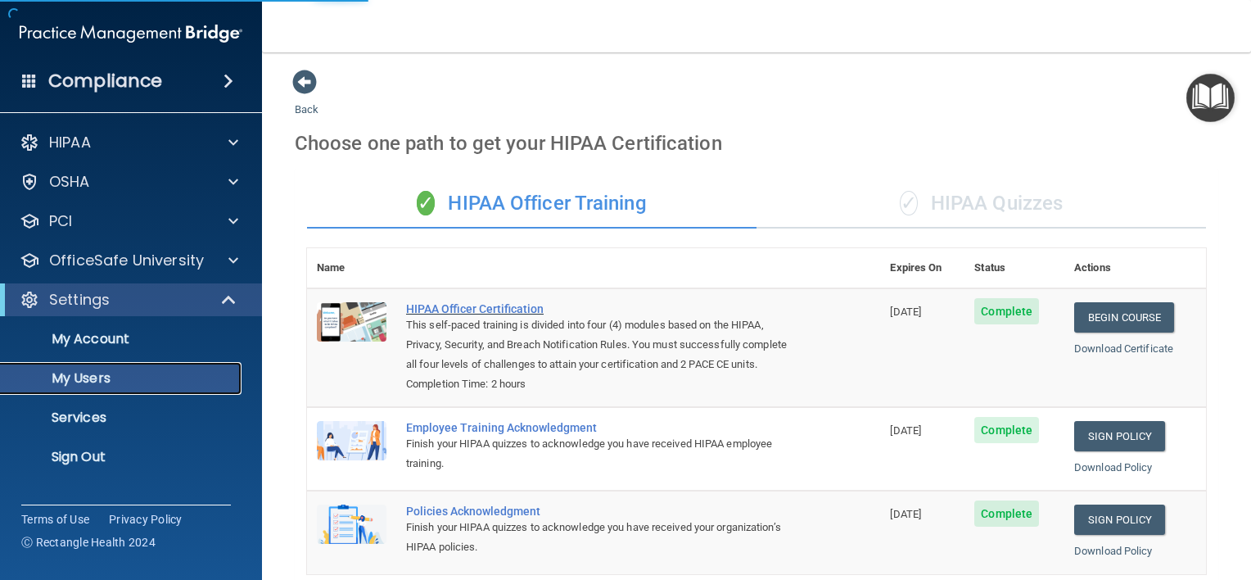
select select "20"
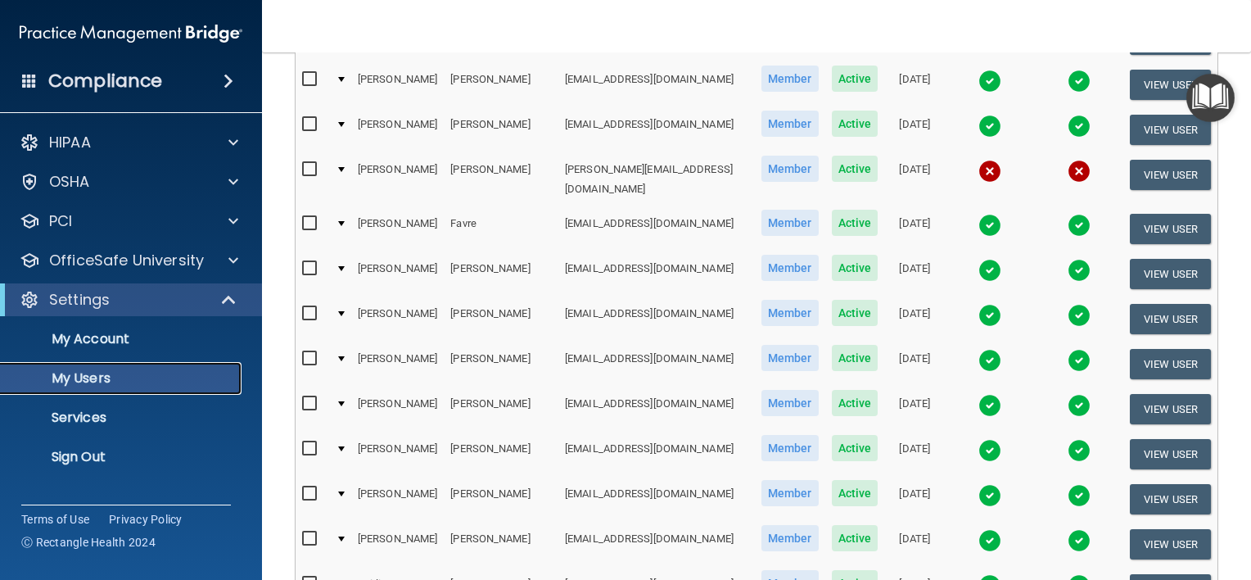
scroll to position [534, 0]
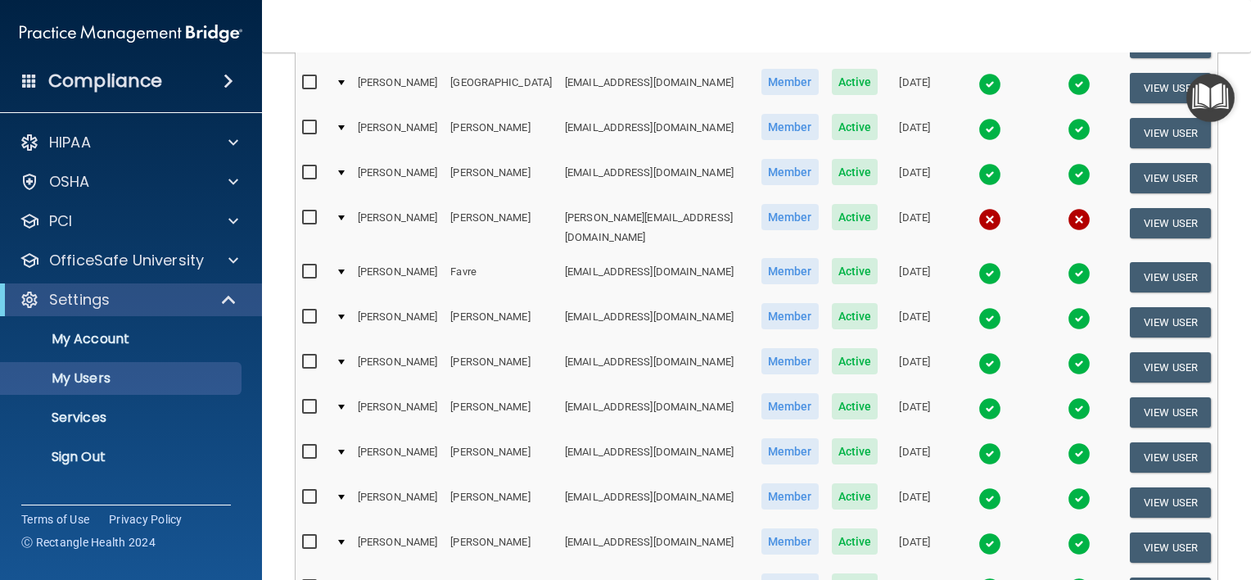
click at [978, 208] on img at bounding box center [989, 219] width 23 height 23
